Goal: Task Accomplishment & Management: Manage account settings

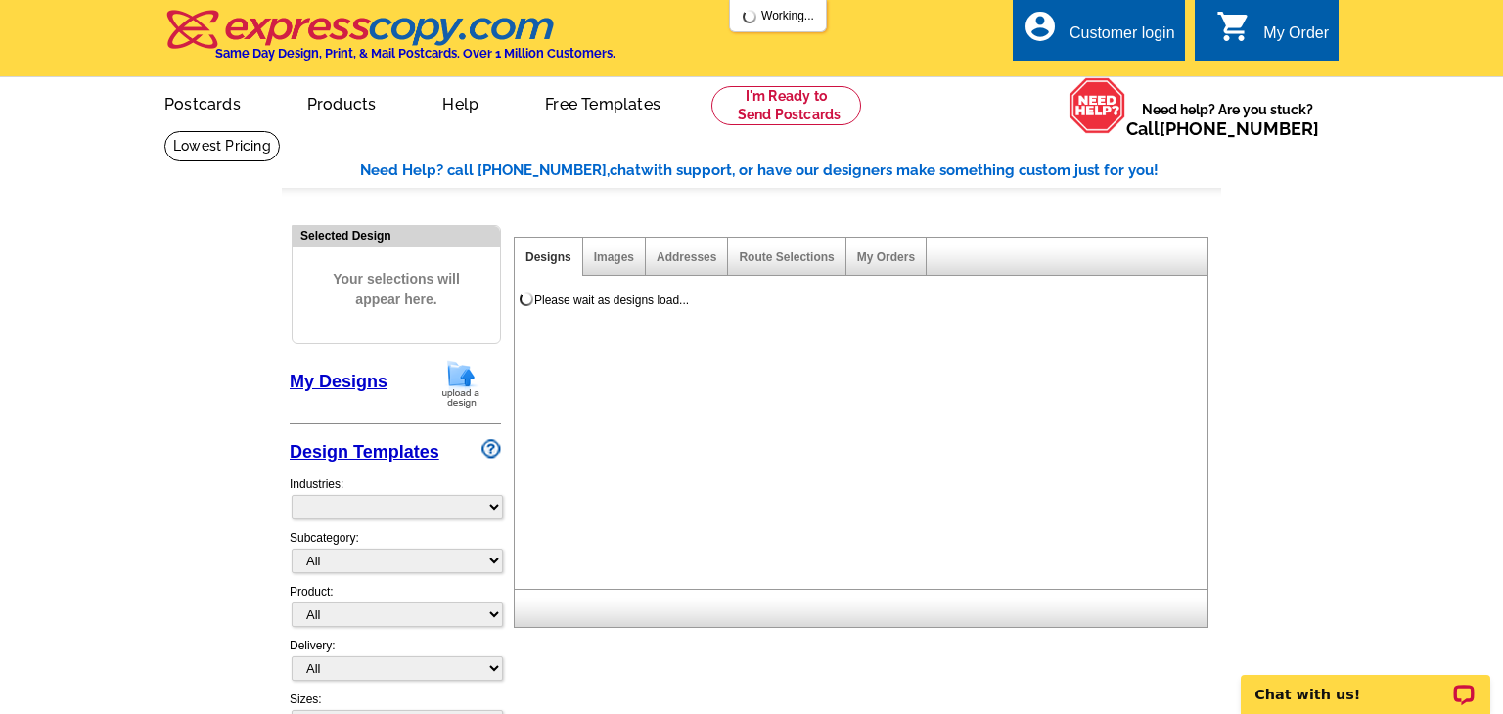
select select "785"
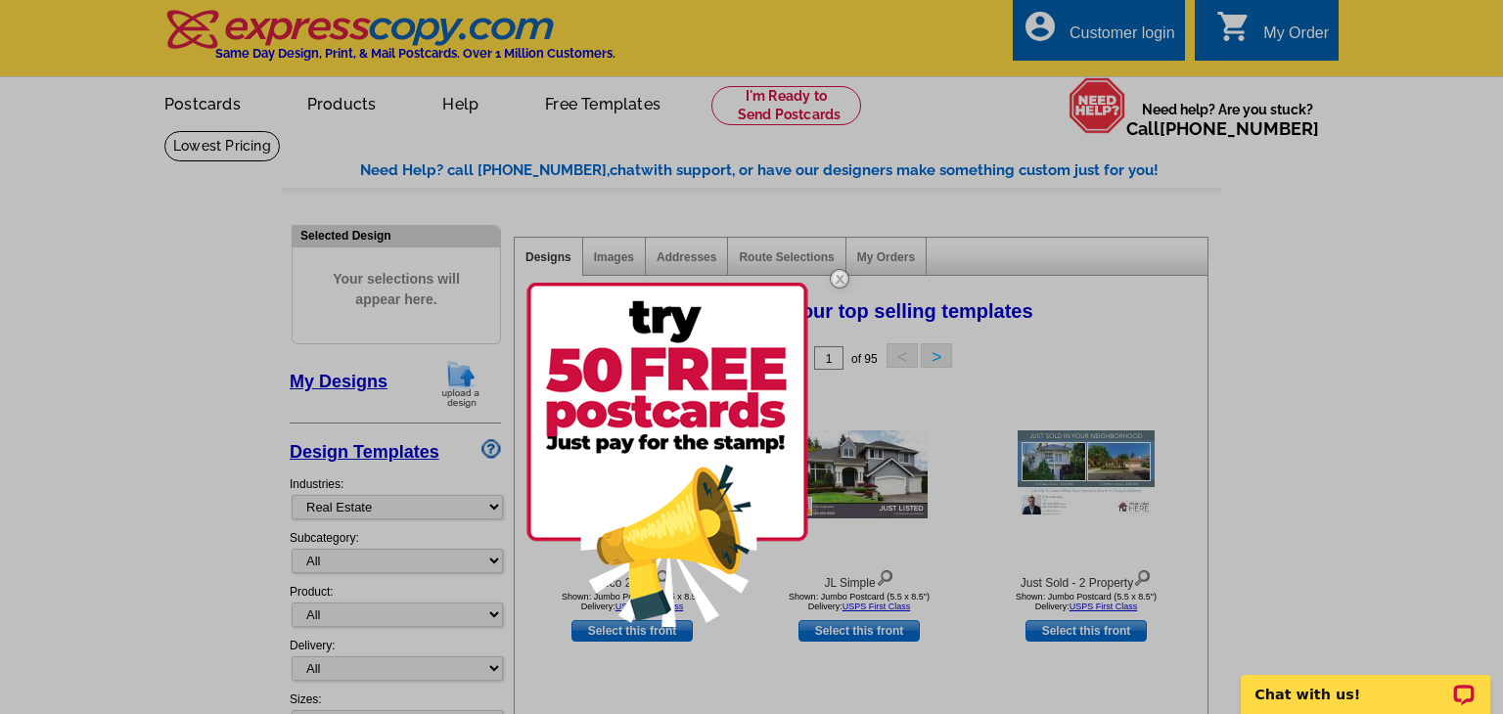
click at [683, 384] on img at bounding box center [668, 455] width 282 height 344
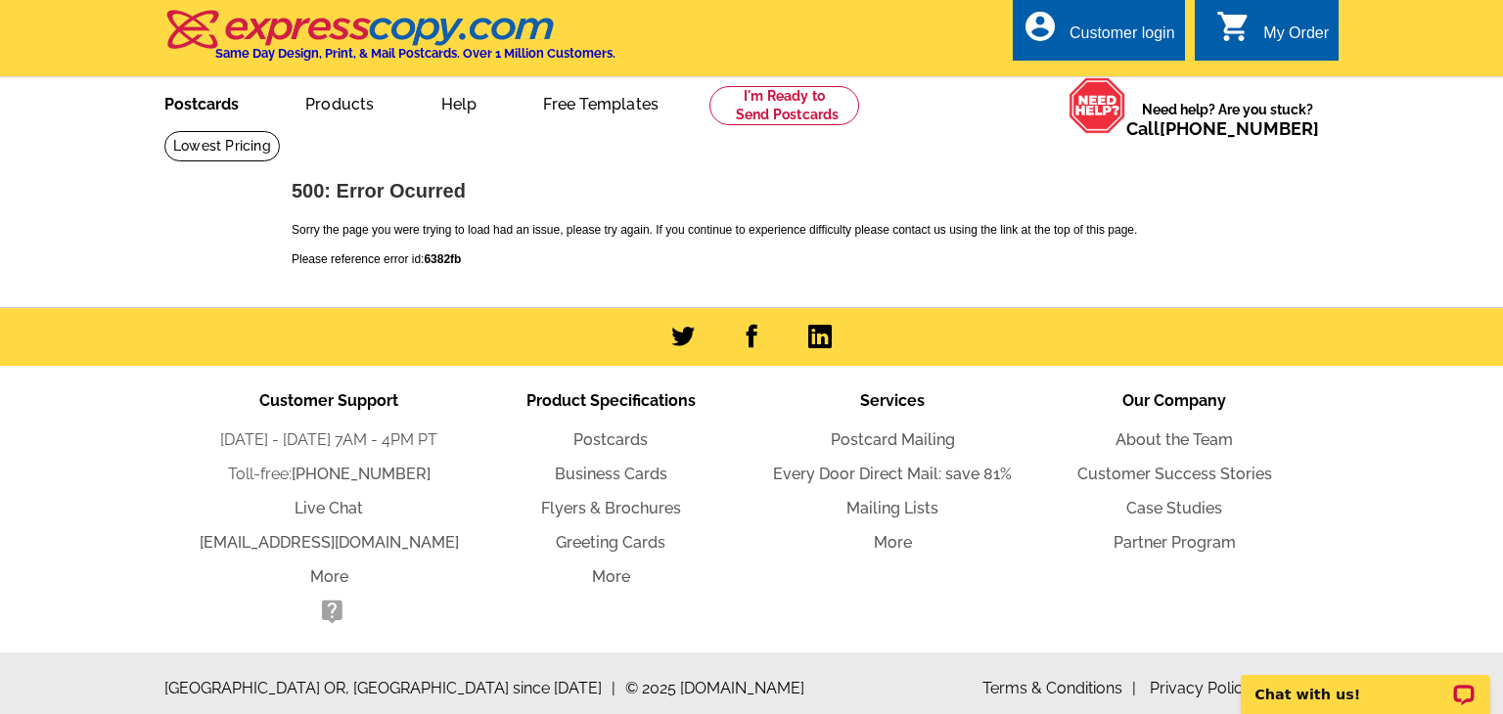
click at [235, 102] on link "Postcards" at bounding box center [201, 102] width 137 height 46
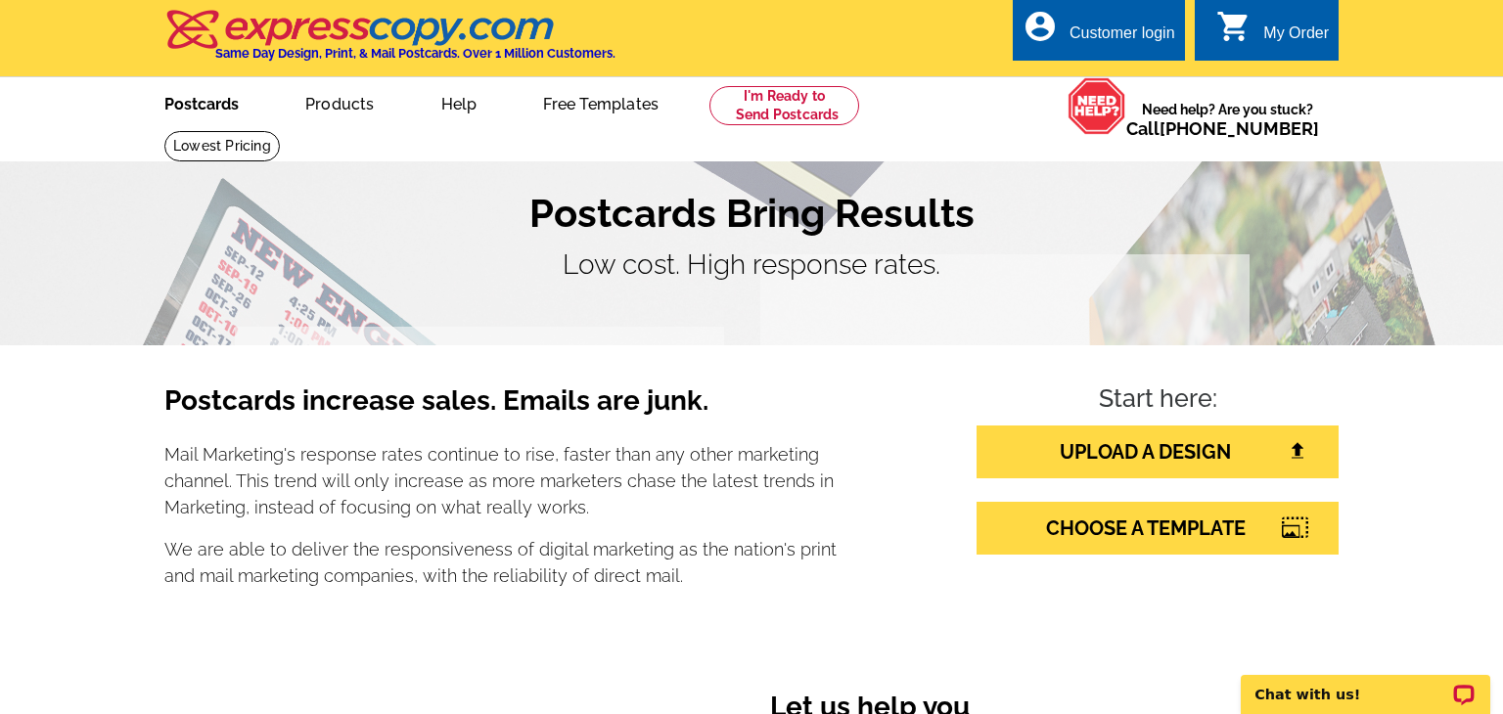
click at [193, 99] on link "Postcards" at bounding box center [201, 102] width 137 height 46
click at [1103, 29] on div "Customer login" at bounding box center [1123, 37] width 106 height 27
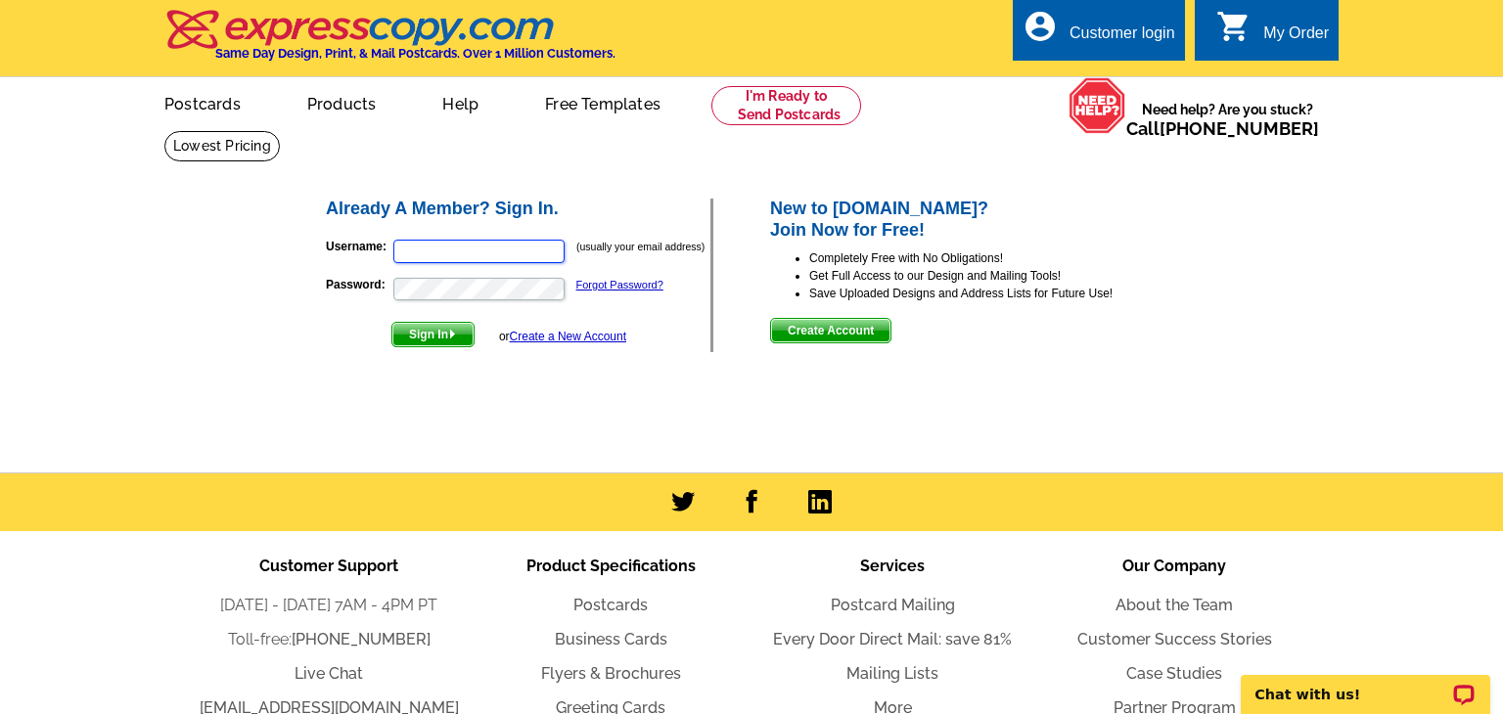
click at [412, 248] on input "Username:" at bounding box center [478, 251] width 171 height 23
type input "[EMAIL_ADDRESS][DOMAIN_NAME]"
click at [453, 333] on img "submit" at bounding box center [452, 334] width 9 height 9
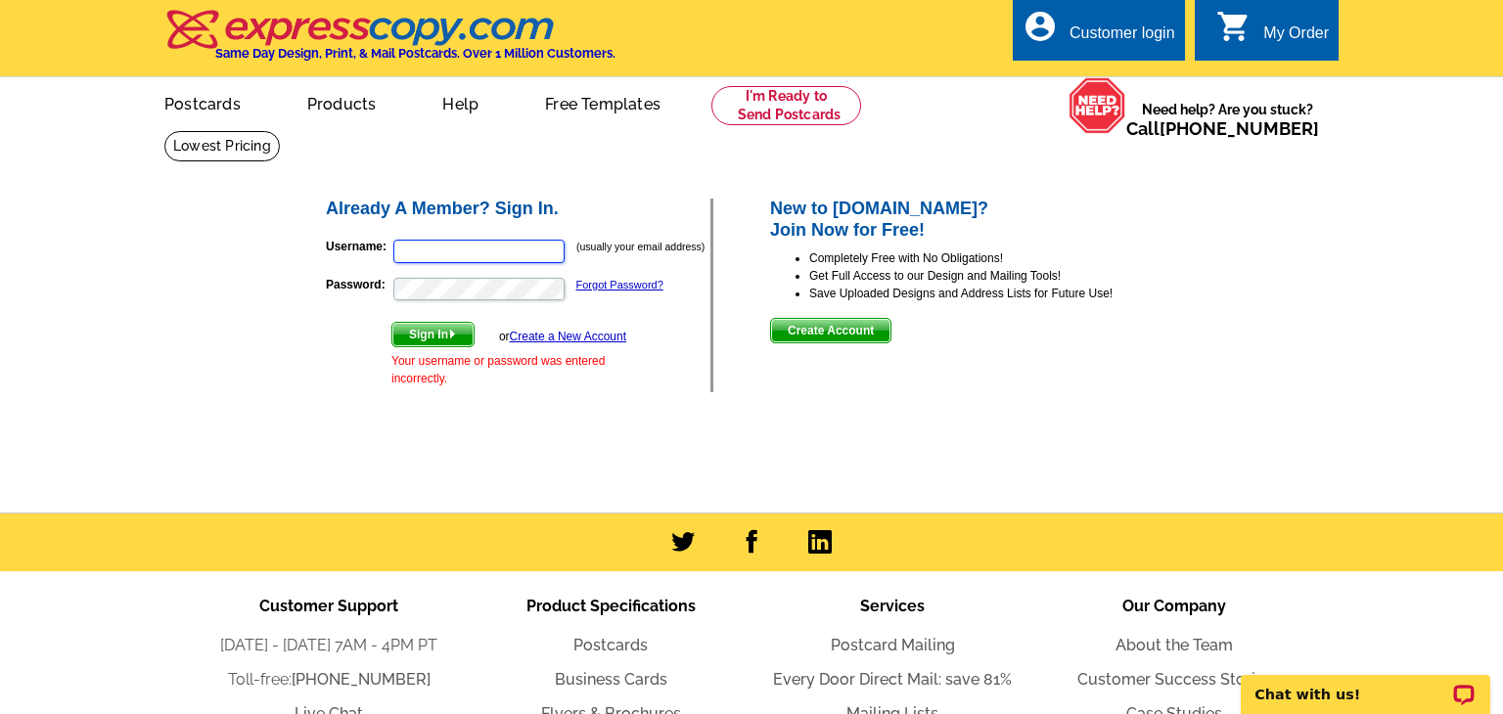
click at [432, 241] on input "Username:" at bounding box center [478, 251] width 171 height 23
type input "[EMAIL_ADDRESS][DOMAIN_NAME]"
click at [450, 330] on img "submit" at bounding box center [452, 334] width 9 height 9
